Goal: Information Seeking & Learning: Learn about a topic

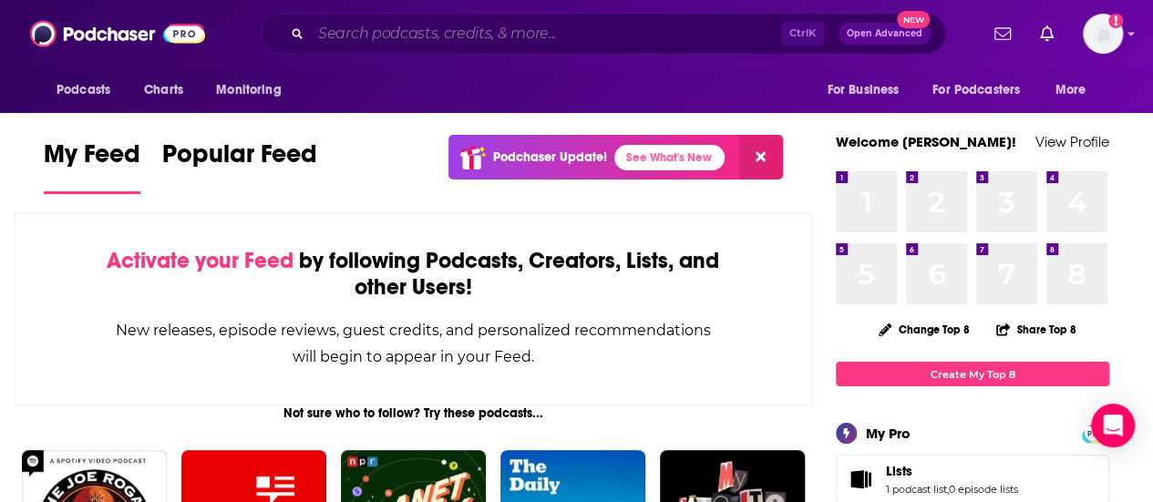
click at [523, 28] on input "Search podcasts, credits, & more..." at bounding box center [546, 33] width 470 height 29
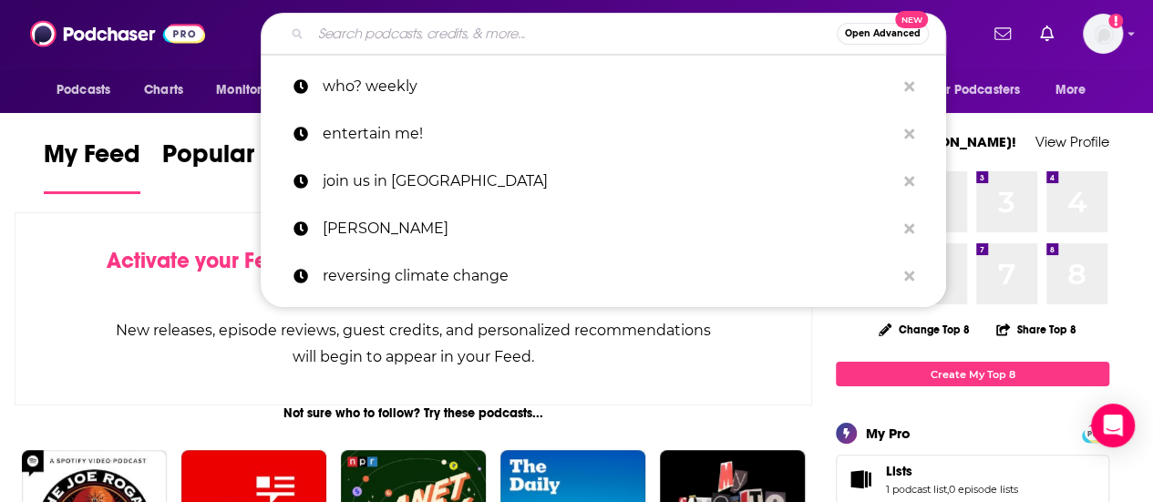
paste input "Pop Fiction Women"
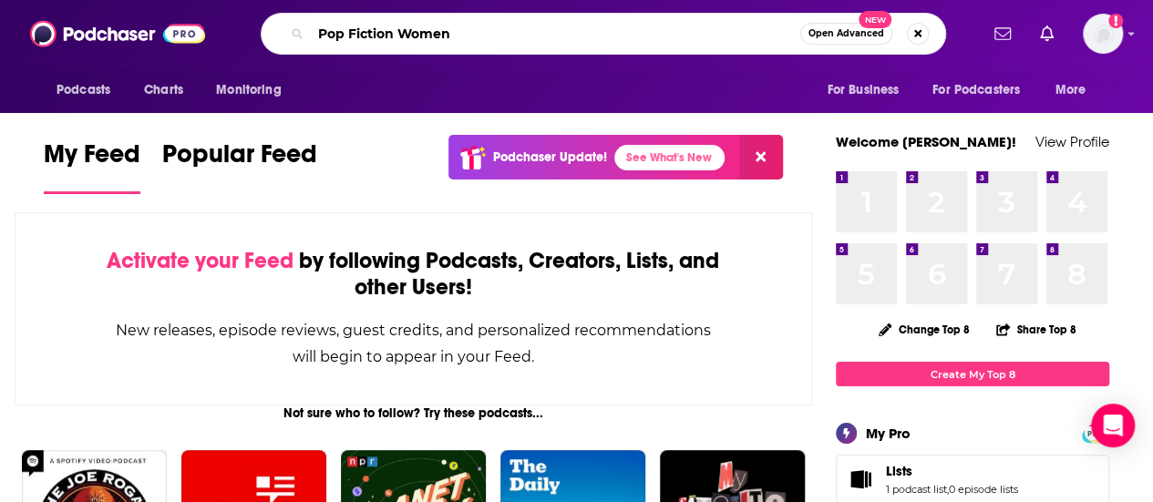
type input "Pop Fiction Women"
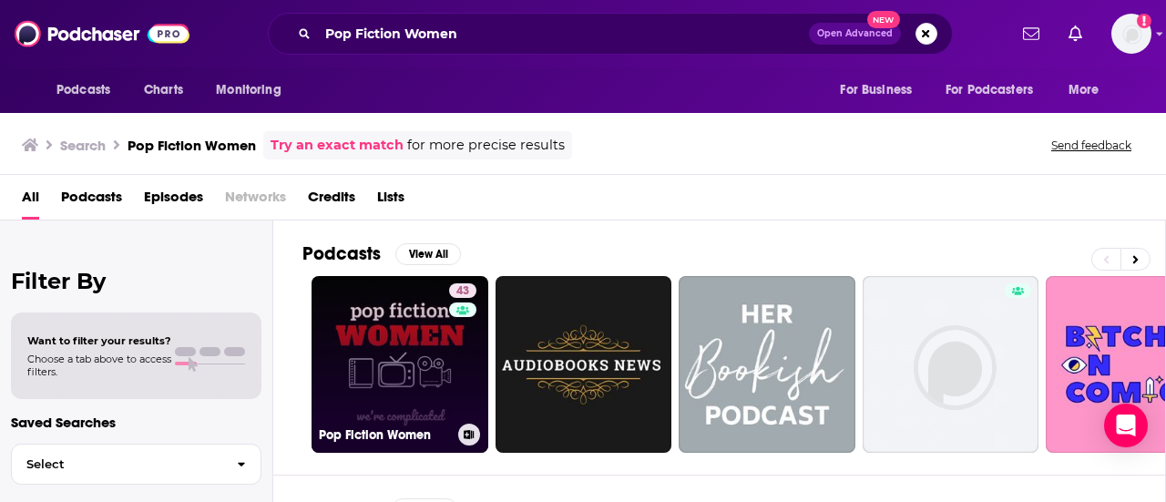
click at [390, 325] on link "43 Pop Fiction Women" at bounding box center [400, 364] width 177 height 177
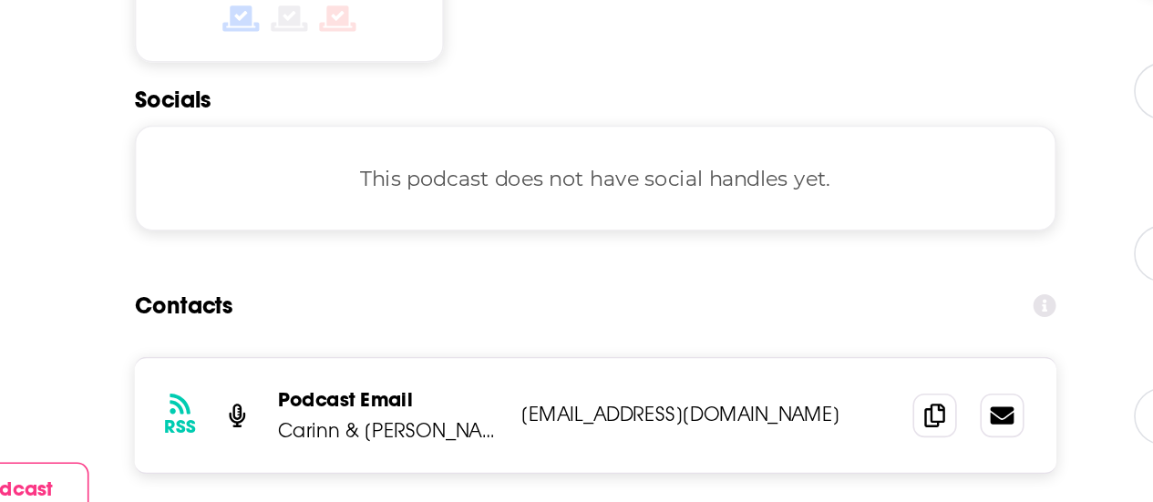
scroll to position [1500, 0]
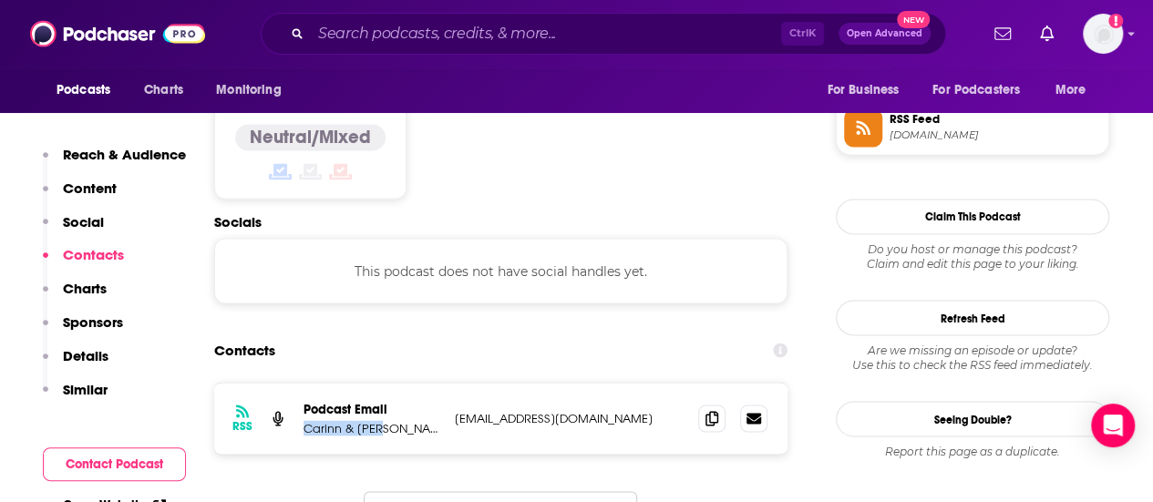
drag, startPoint x: 304, startPoint y: 314, endPoint x: 394, endPoint y: 313, distance: 89.3
click at [394, 420] on p "Carinn & Kate" at bounding box center [371, 427] width 137 height 15
copy p "Carinn & Kate"
click at [709, 410] on icon at bounding box center [711, 417] width 13 height 15
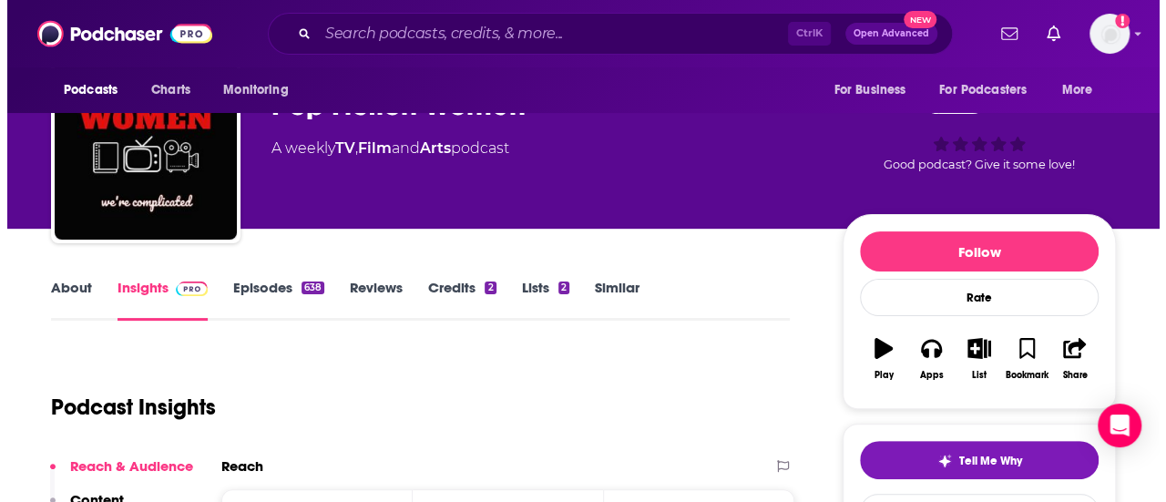
scroll to position [0, 0]
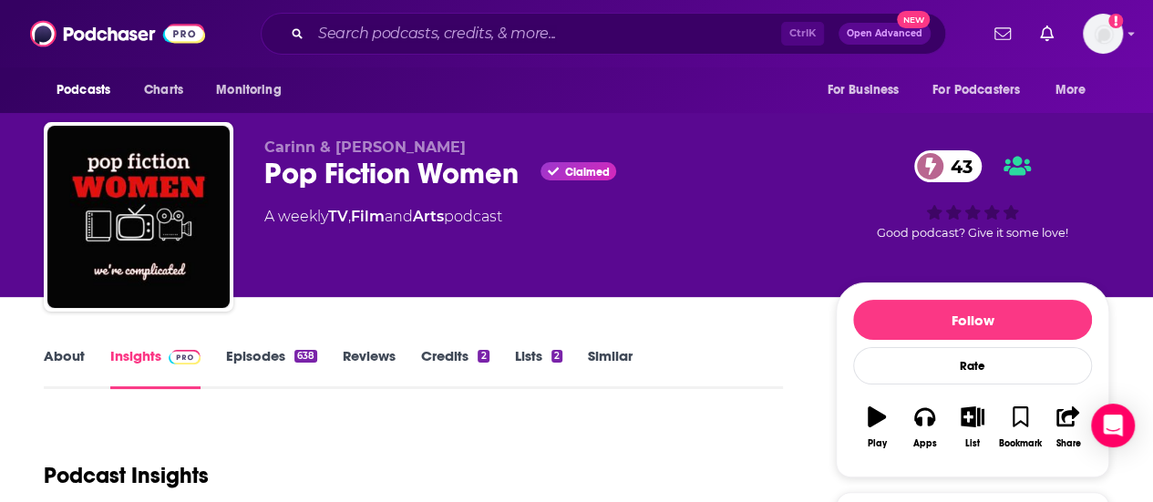
click at [439, 216] on link "Arts" at bounding box center [428, 216] width 31 height 17
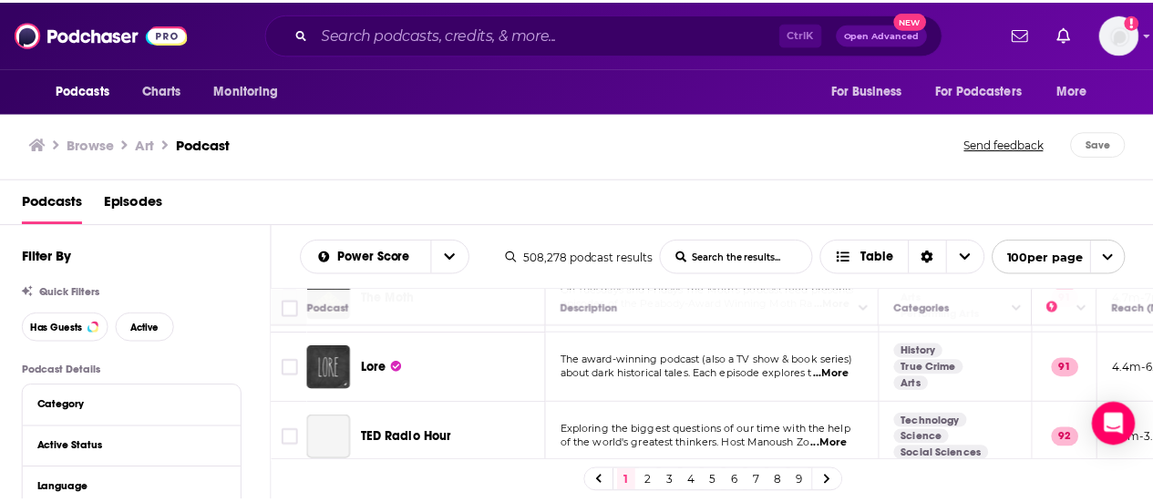
scroll to position [430, 0]
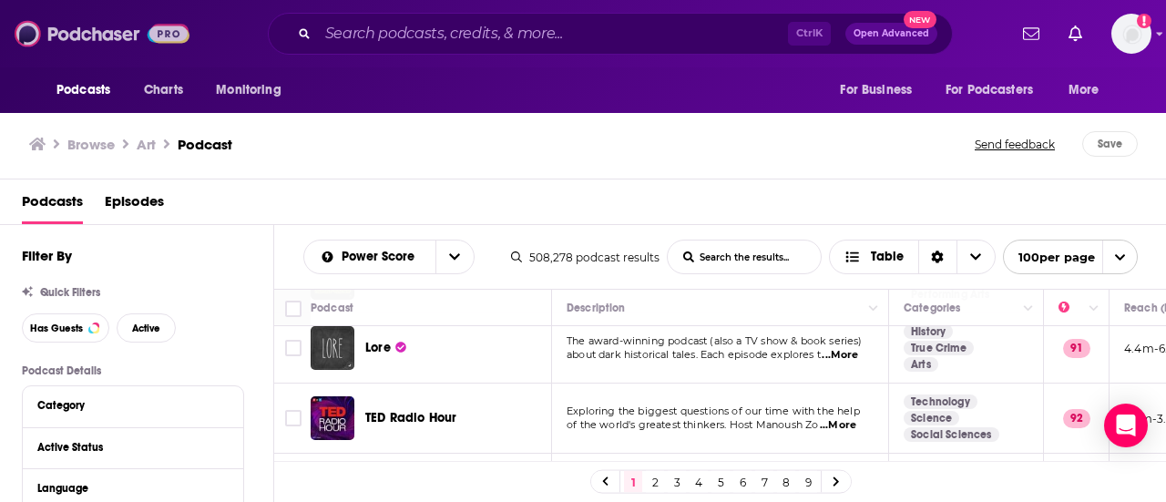
click at [118, 38] on img at bounding box center [102, 33] width 175 height 35
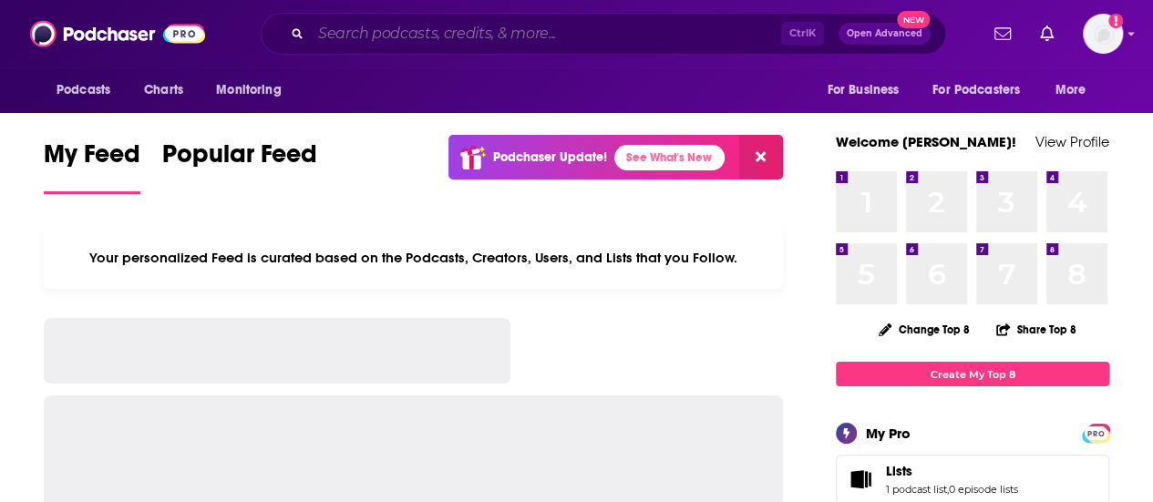
click at [592, 33] on input "Search podcasts, credits, & more..." at bounding box center [546, 33] width 470 height 29
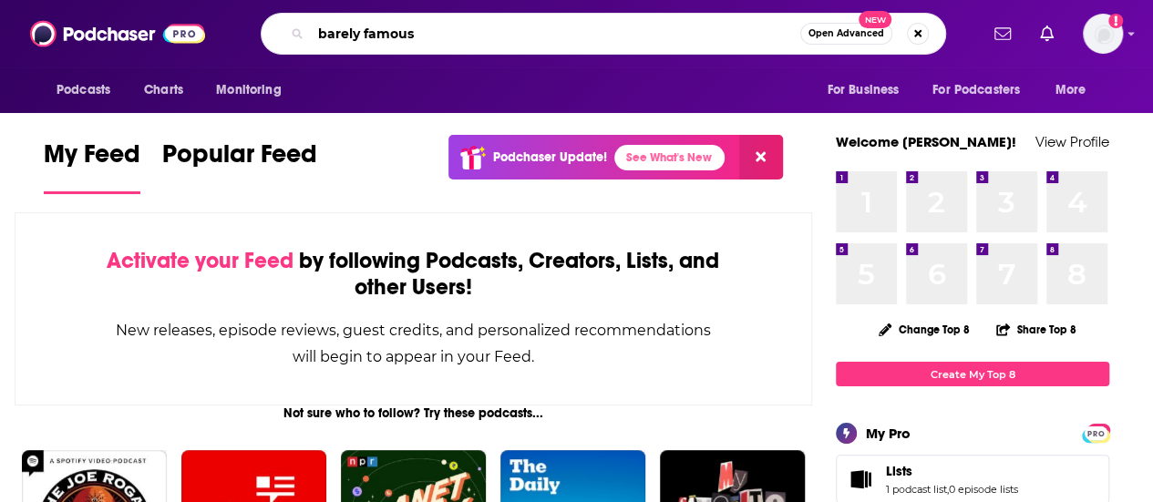
type input "barely famous"
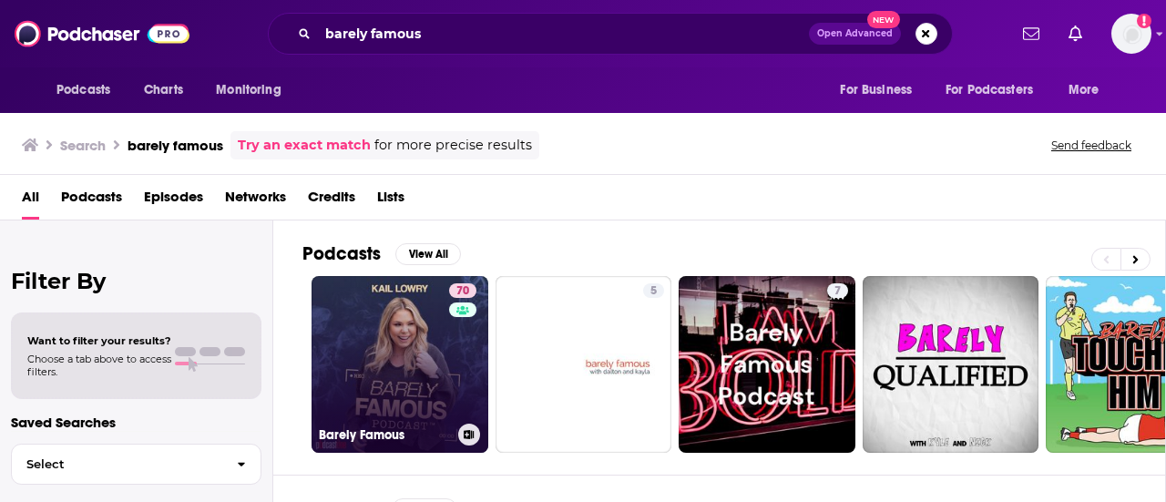
click at [374, 392] on link "70 Barely Famous" at bounding box center [400, 364] width 177 height 177
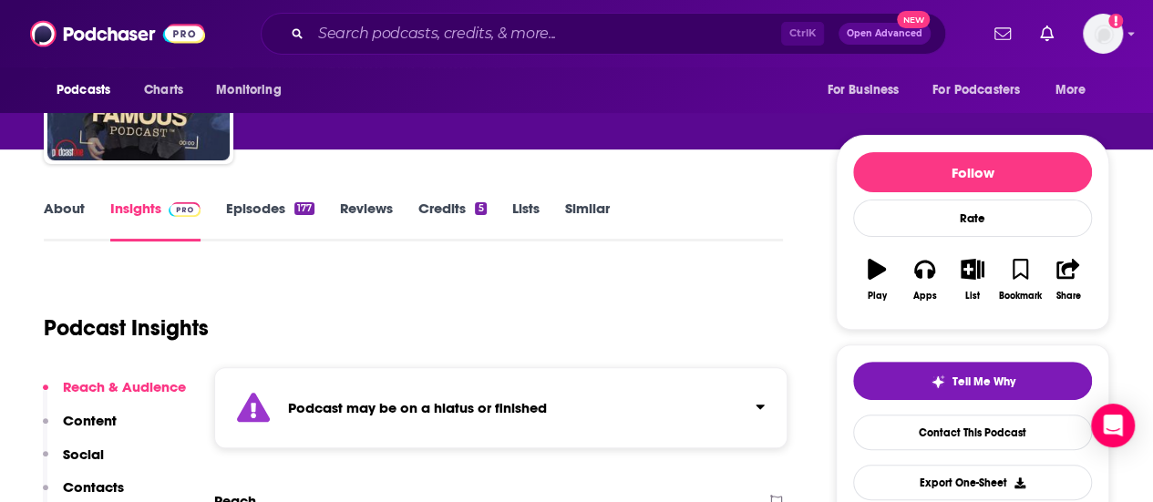
scroll to position [88, 0]
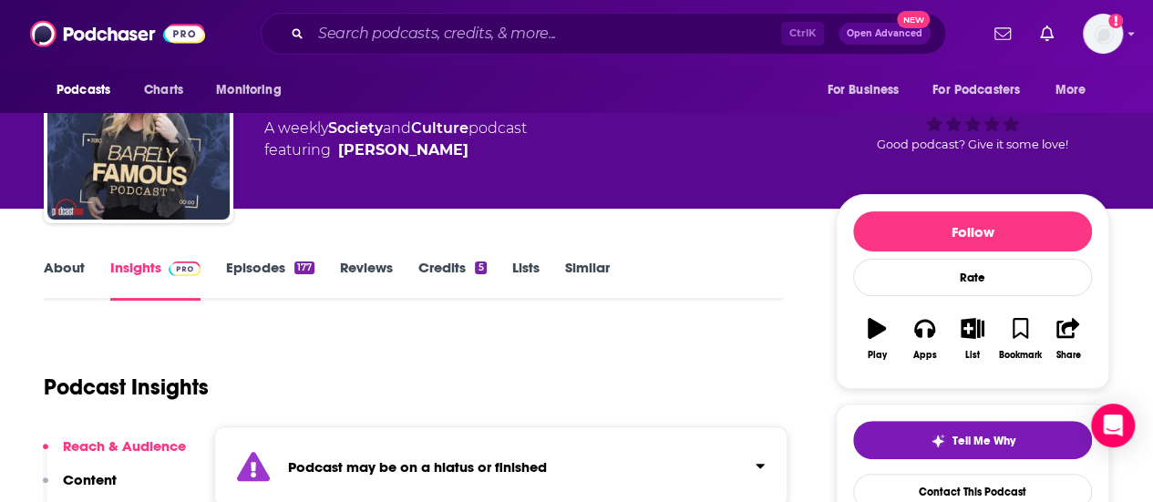
click at [75, 260] on link "About" at bounding box center [64, 280] width 41 height 42
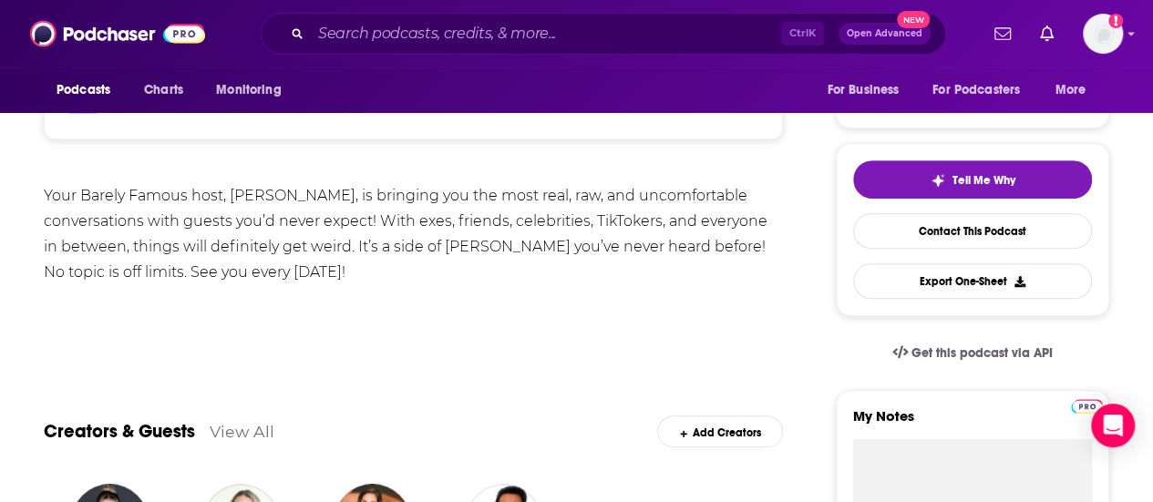
scroll to position [166, 0]
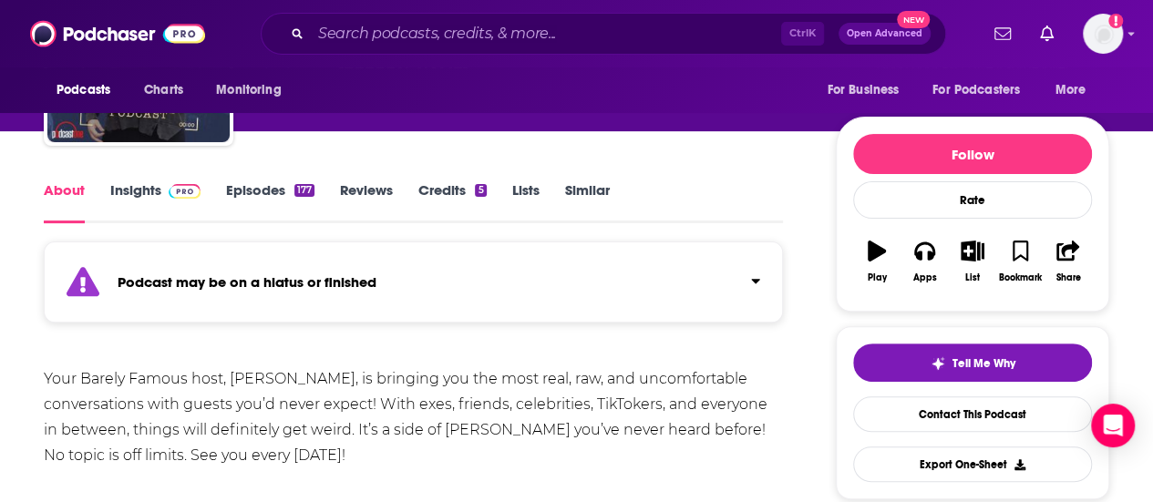
click at [164, 190] on span at bounding box center [180, 189] width 39 height 17
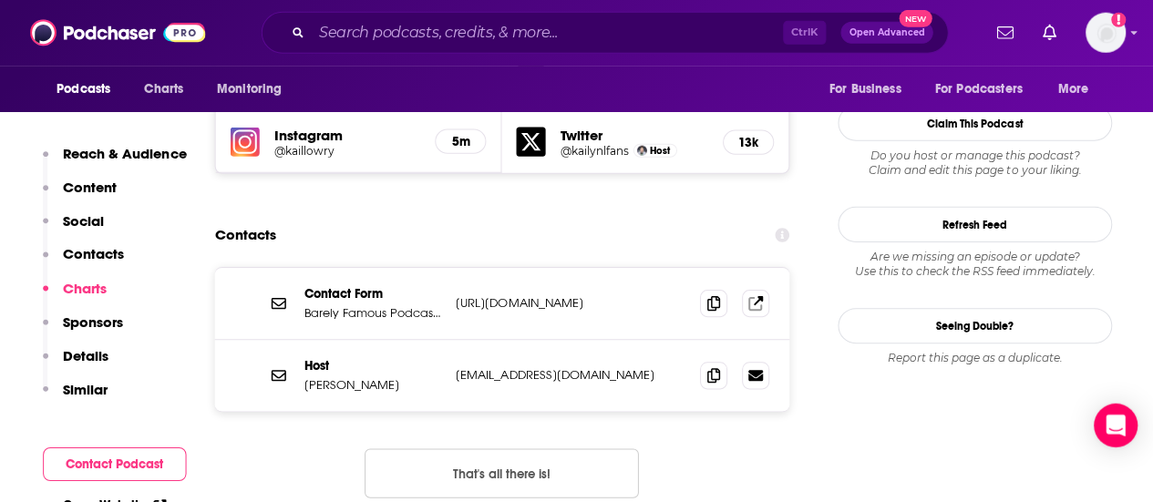
scroll to position [1753, 0]
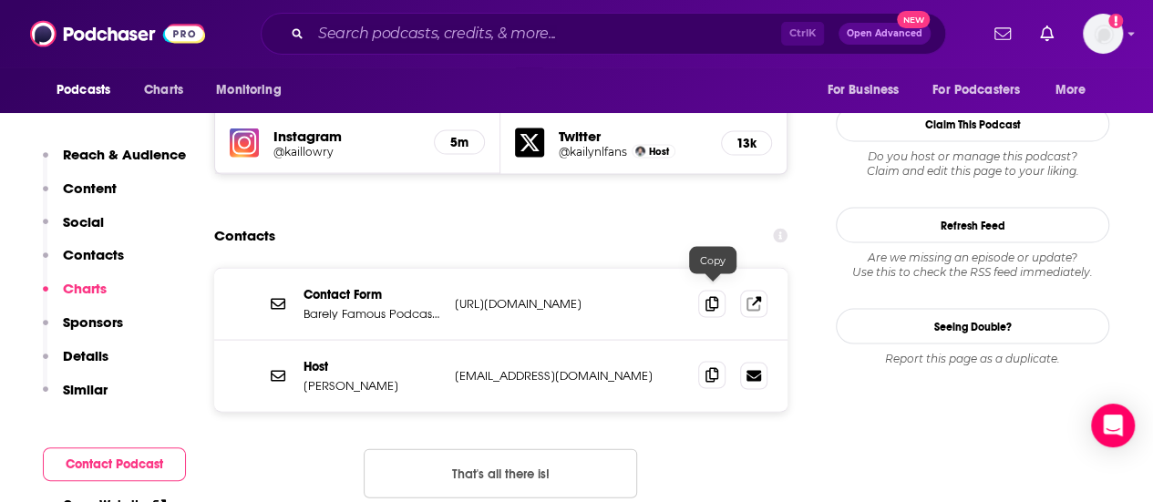
click at [708, 368] on icon at bounding box center [711, 375] width 13 height 15
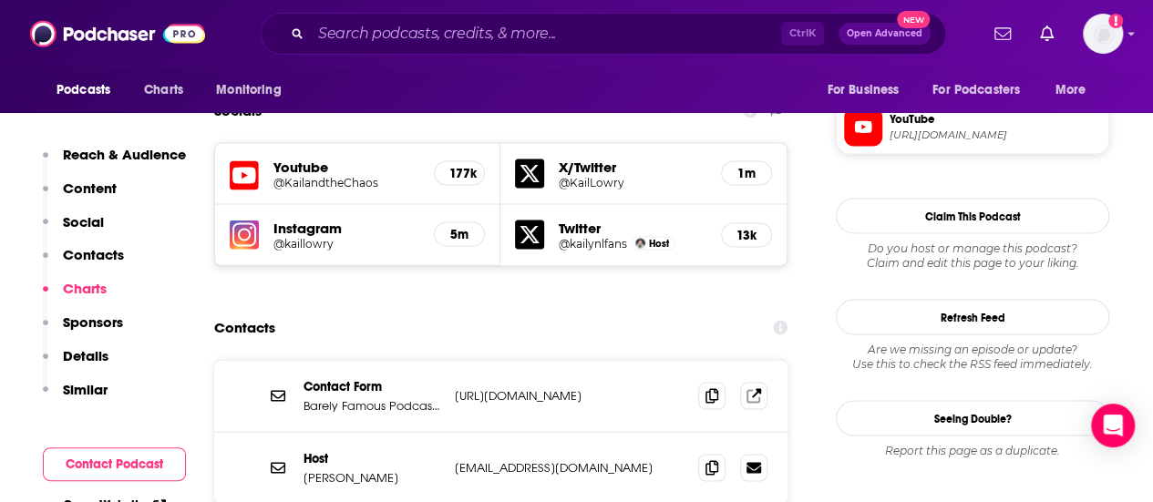
scroll to position [1662, 0]
drag, startPoint x: 299, startPoint y: 394, endPoint x: 375, endPoint y: 392, distance: 76.6
click at [375, 432] on div "Host Kailyn Lowry info@kaillowry.com info@kaillowry.com" at bounding box center [500, 467] width 573 height 71
copy p "Kailyn Lowry"
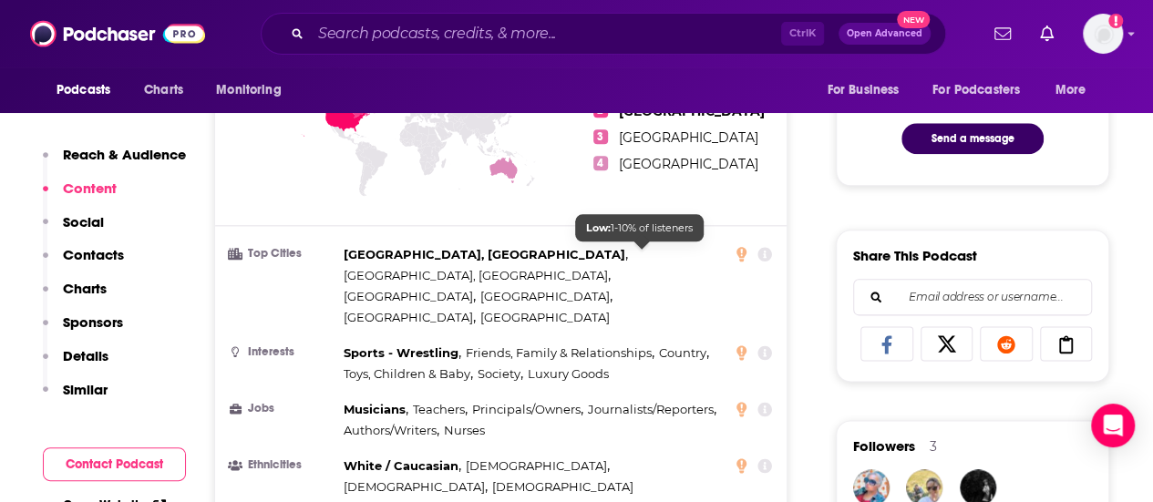
scroll to position [981, 0]
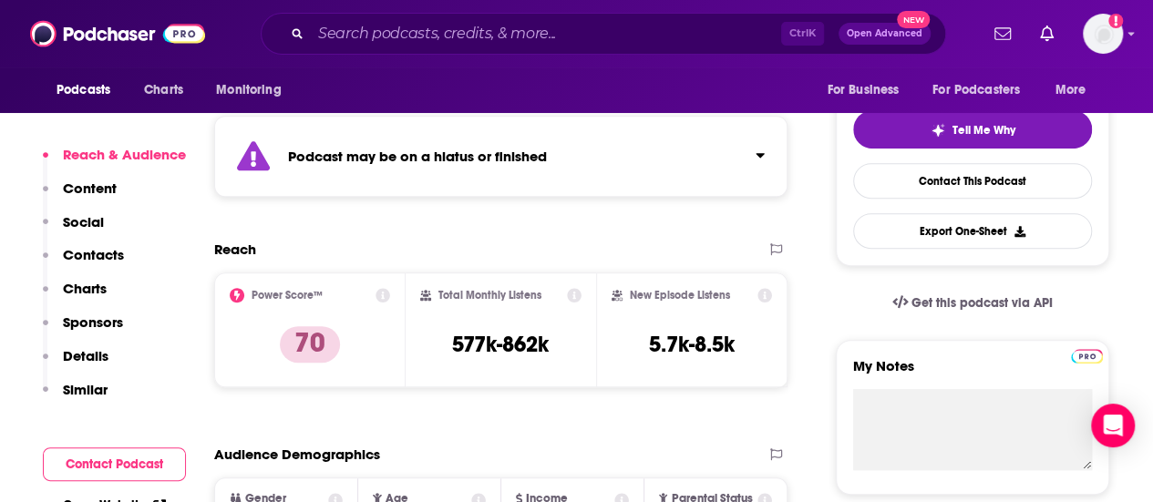
scroll to position [406, 0]
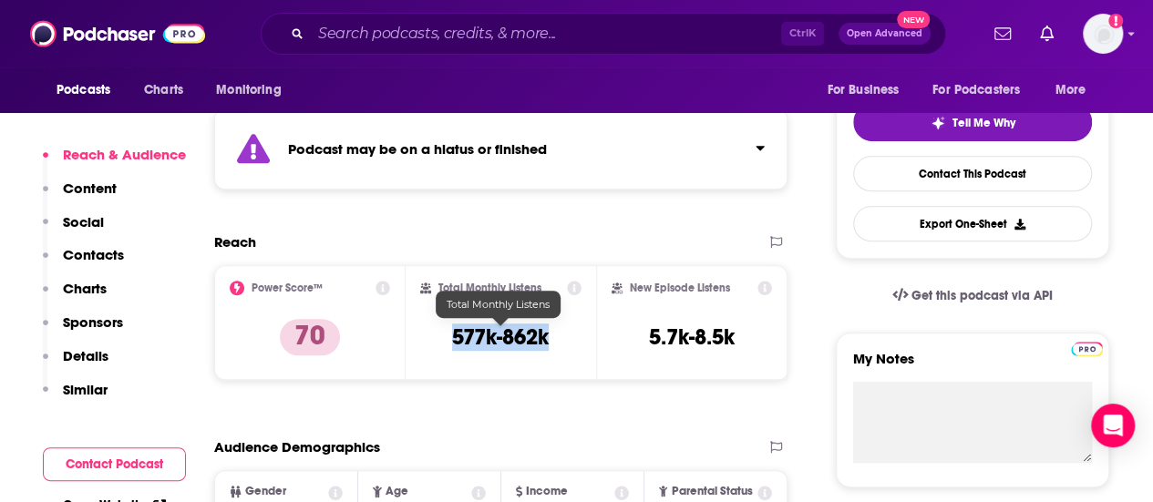
drag, startPoint x: 433, startPoint y: 335, endPoint x: 569, endPoint y: 324, distance: 136.2
click at [569, 324] on div "Total Monthly Listens 577k-862k" at bounding box center [501, 323] width 162 height 84
copy h3 "577k-862k"
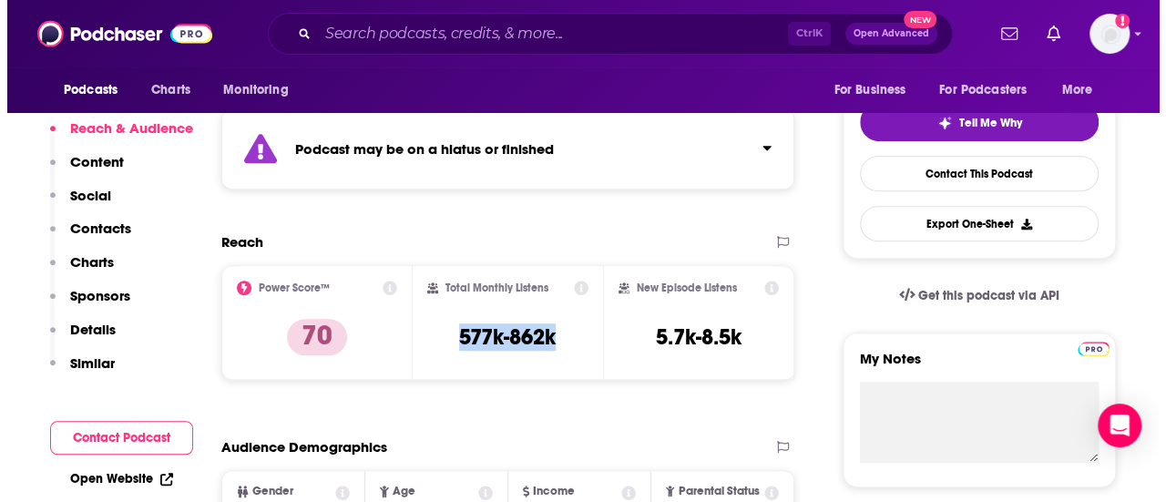
scroll to position [0, 0]
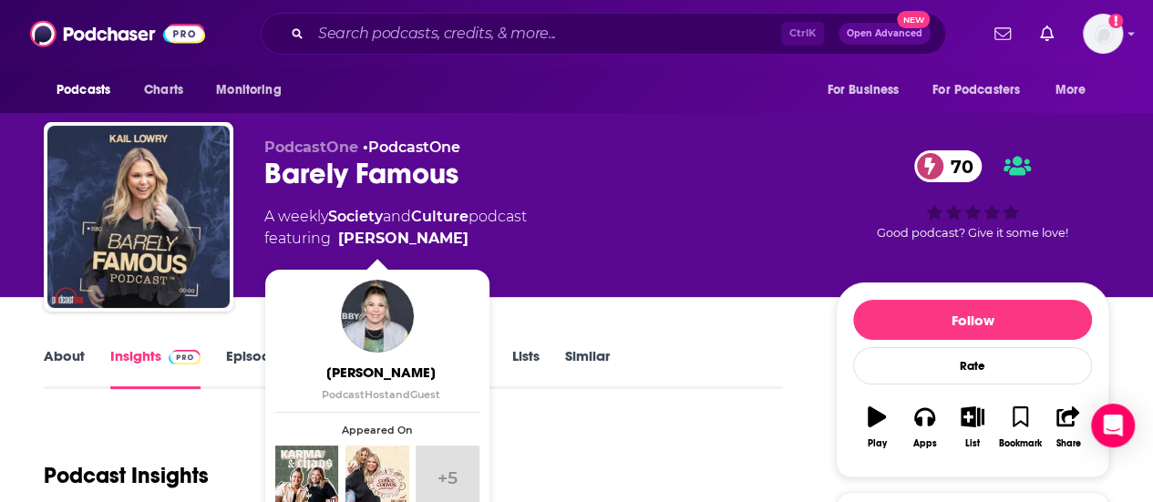
click at [422, 242] on span "featuring Kail Lowry" at bounding box center [395, 239] width 262 height 22
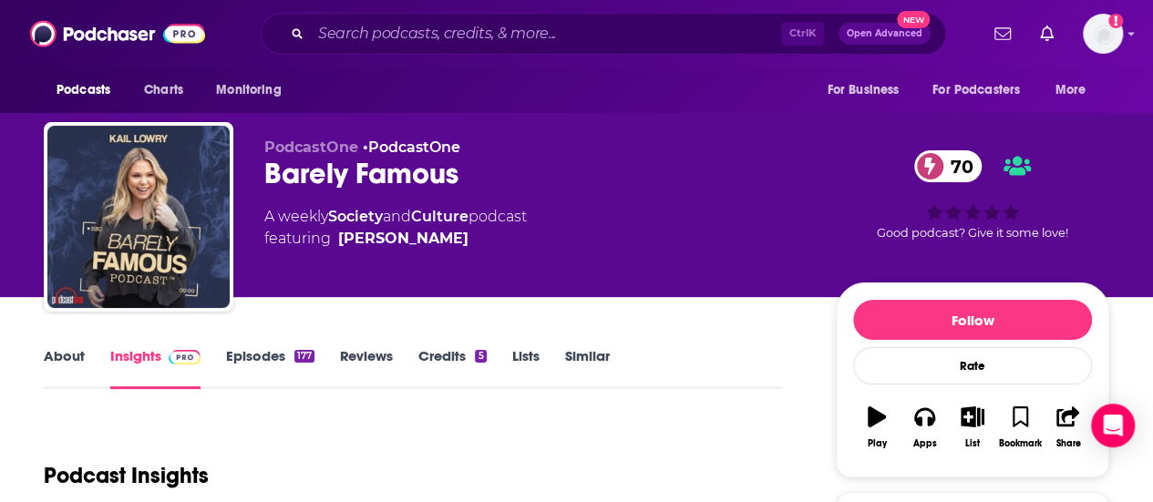
click at [69, 369] on link "About" at bounding box center [64, 368] width 41 height 42
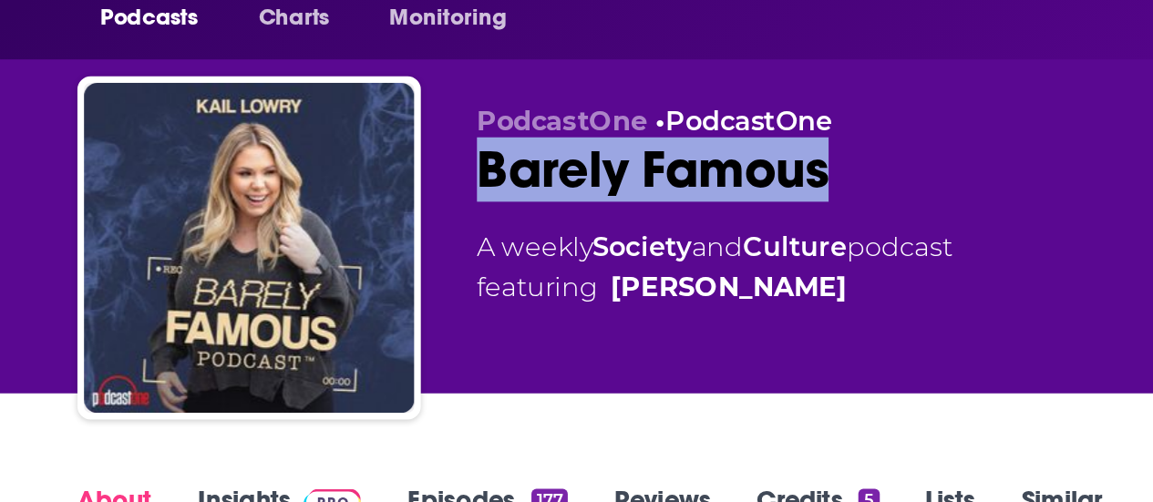
drag, startPoint x: 256, startPoint y: 179, endPoint x: 468, endPoint y: 172, distance: 212.4
click at [468, 172] on div "PodcastOne • PodcastOne Barely Famous 70 A weekly Society and Culture podcast f…" at bounding box center [576, 220] width 1065 height 197
copy h1 "Barely Famous"
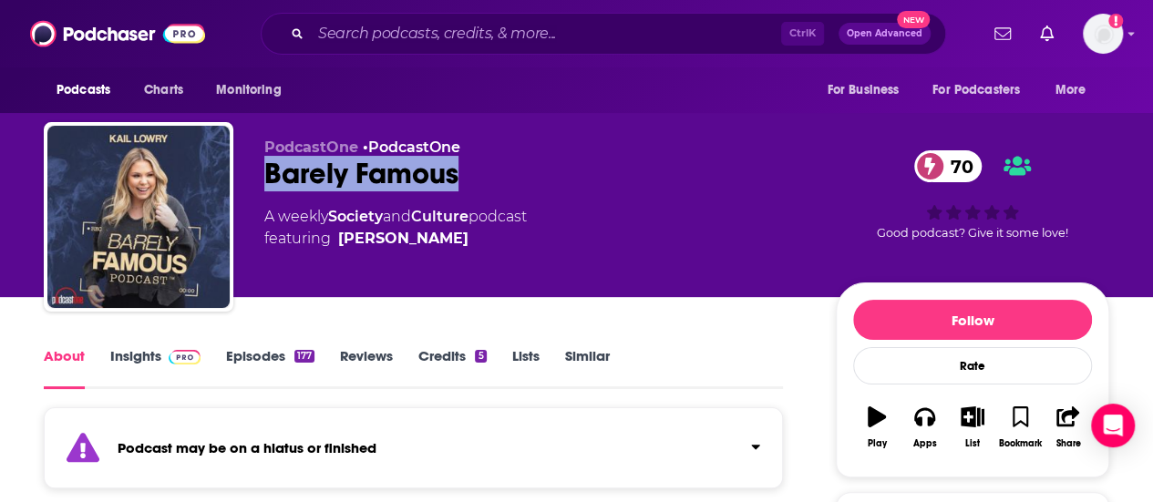
click at [458, 214] on link "Culture" at bounding box center [439, 216] width 57 height 17
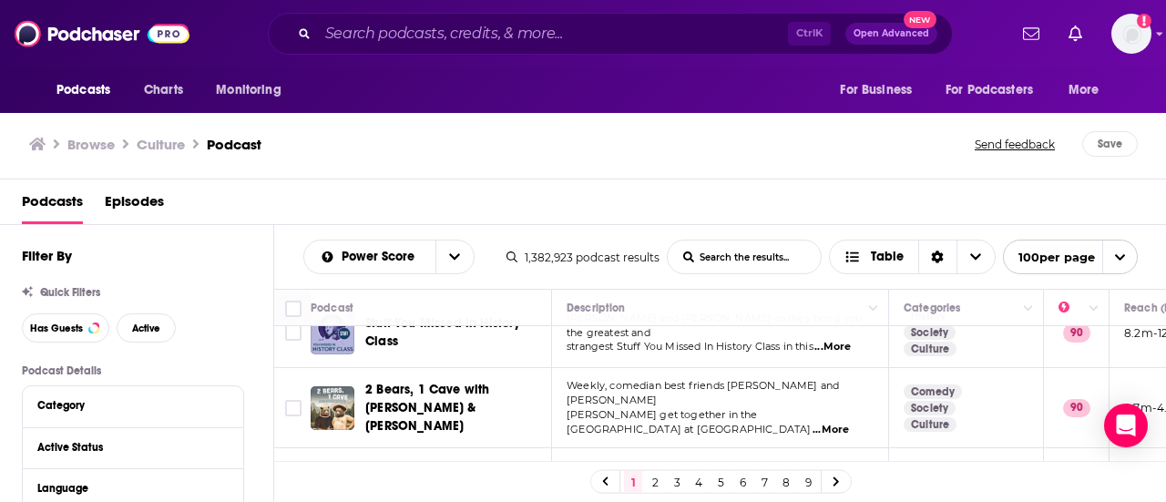
scroll to position [2530, 0]
